Goal: Book appointment/travel/reservation

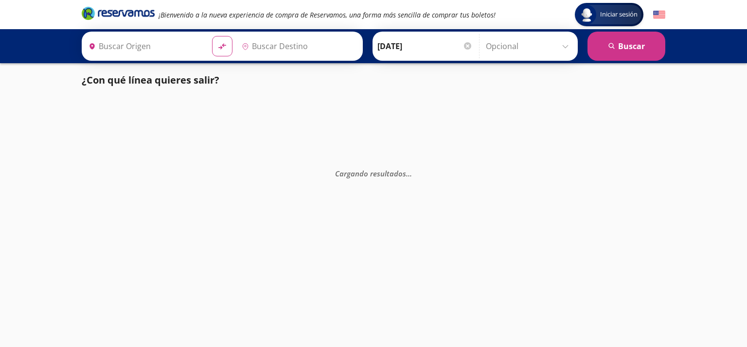
type input "[GEOGRAPHIC_DATA], [GEOGRAPHIC_DATA]"
type input "Nogales, [GEOGRAPHIC_DATA]"
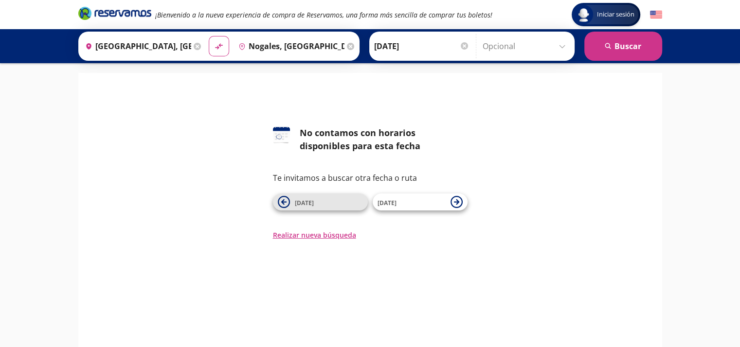
click at [304, 202] on span "[DATE]" at bounding box center [304, 203] width 19 height 8
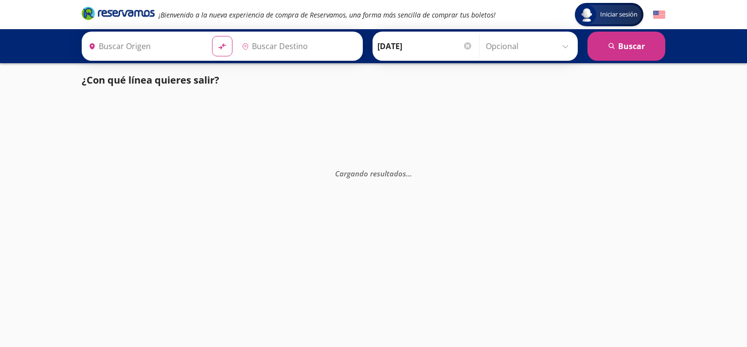
type input "[GEOGRAPHIC_DATA], [GEOGRAPHIC_DATA]"
type input "Nogales, [GEOGRAPHIC_DATA]"
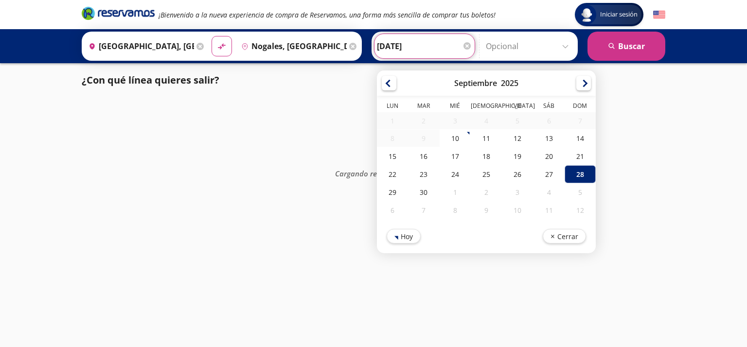
click at [395, 45] on input "[DATE]" at bounding box center [424, 46] width 95 height 24
click at [391, 188] on div "29" at bounding box center [392, 192] width 31 height 18
click at [402, 39] on input "[DATE]" at bounding box center [424, 46] width 95 height 24
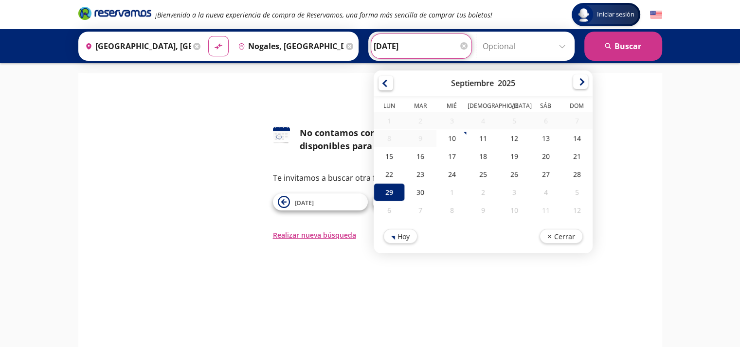
click at [573, 84] on div at bounding box center [580, 81] width 15 height 15
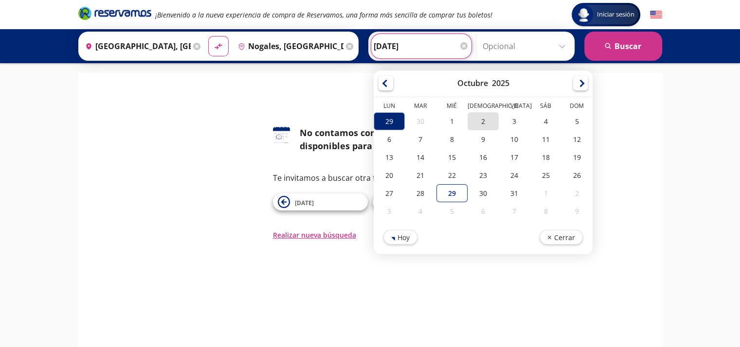
click at [469, 123] on div "2" at bounding box center [482, 121] width 31 height 18
click at [388, 38] on input "[DATE]" at bounding box center [421, 46] width 95 height 24
click at [378, 85] on div at bounding box center [385, 81] width 15 height 15
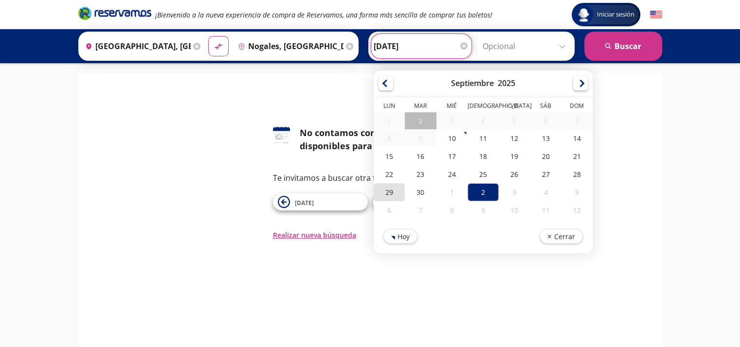
click at [392, 193] on div "29" at bounding box center [389, 192] width 31 height 18
type input "[DATE]"
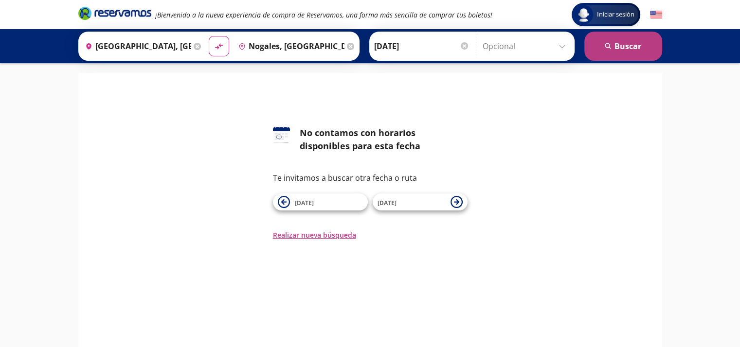
click at [629, 34] on button "search [GEOGRAPHIC_DATA]" at bounding box center [623, 46] width 78 height 29
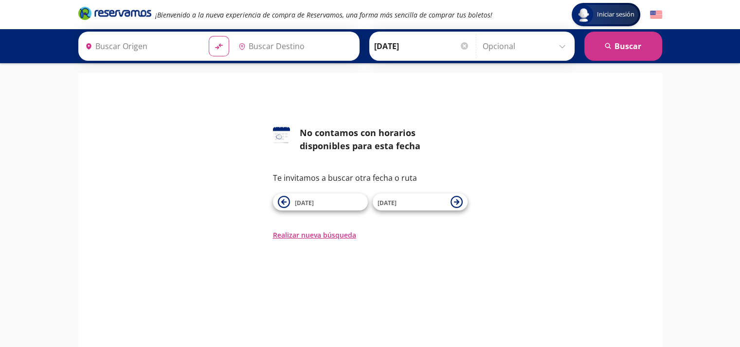
type input "[GEOGRAPHIC_DATA], [GEOGRAPHIC_DATA]"
type input "Nogales, [GEOGRAPHIC_DATA]"
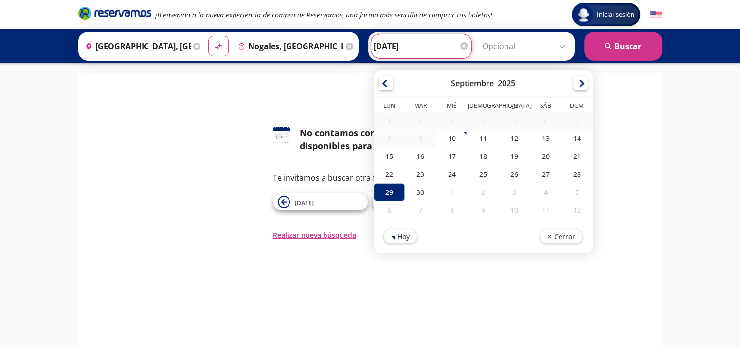
click at [407, 47] on input "[DATE]" at bounding box center [421, 46] width 95 height 24
click at [499, 141] on div "12" at bounding box center [514, 138] width 31 height 18
type input "[DATE]"
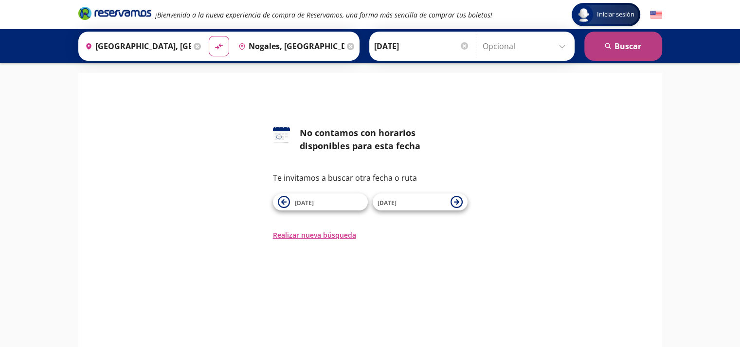
click at [633, 34] on button "search [GEOGRAPHIC_DATA]" at bounding box center [623, 46] width 78 height 29
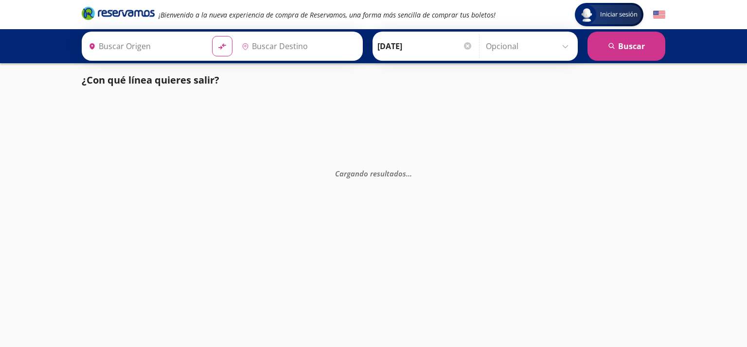
type input "Nogales, [GEOGRAPHIC_DATA]"
type input "[GEOGRAPHIC_DATA], [GEOGRAPHIC_DATA]"
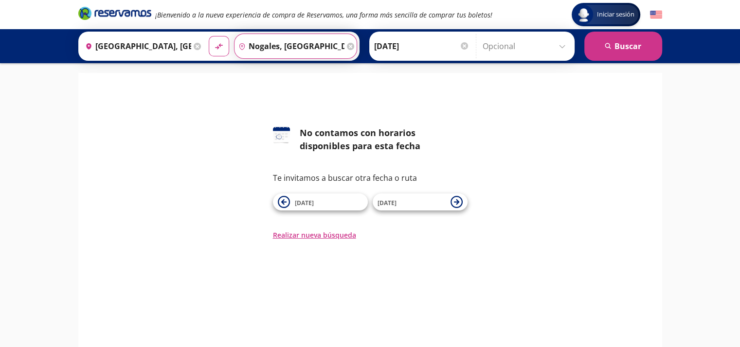
click at [255, 46] on input "Nogales, [GEOGRAPHIC_DATA]" at bounding box center [289, 46] width 110 height 24
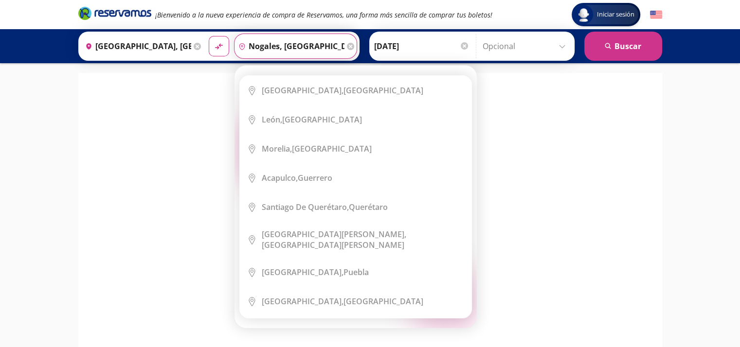
click at [317, 47] on input "Nogales, [GEOGRAPHIC_DATA]" at bounding box center [289, 46] width 110 height 24
click at [276, 46] on input "Nogales, [GEOGRAPHIC_DATA]" at bounding box center [289, 46] width 110 height 24
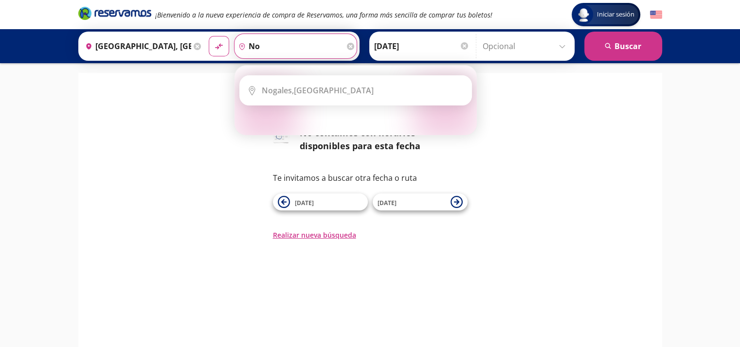
type input "n"
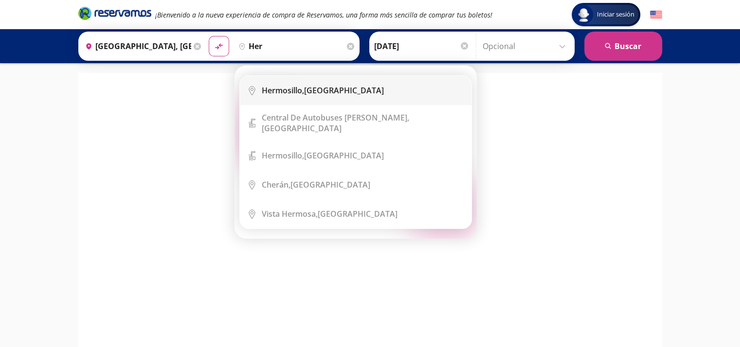
click at [293, 84] on li "City Icon [GEOGRAPHIC_DATA], [GEOGRAPHIC_DATA]" at bounding box center [356, 90] width 232 height 29
type input "Hermosillo, [GEOGRAPHIC_DATA]"
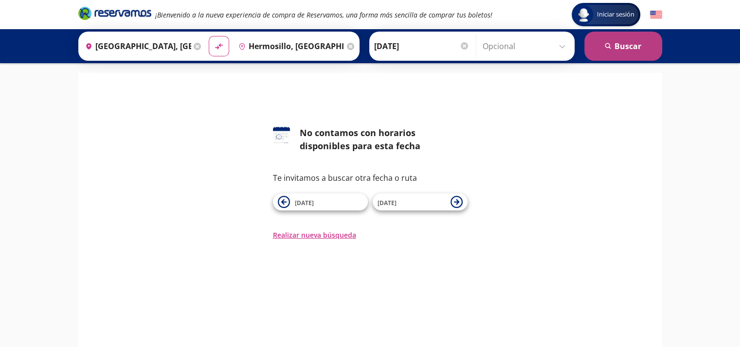
click at [625, 47] on button "search [GEOGRAPHIC_DATA]" at bounding box center [623, 46] width 78 height 29
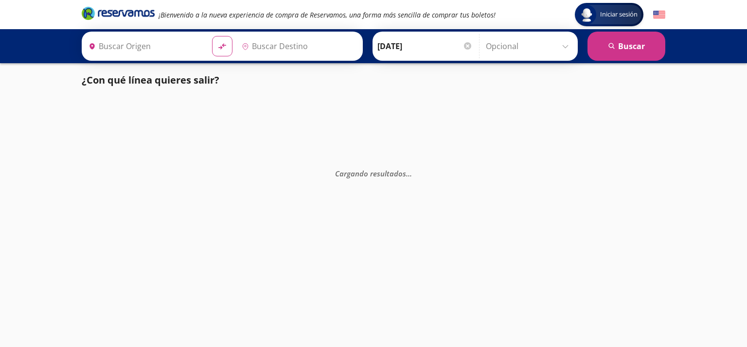
type input "[GEOGRAPHIC_DATA], [GEOGRAPHIC_DATA]"
type input "Hermosillo, [GEOGRAPHIC_DATA]"
